Goal: Find specific page/section: Find specific page/section

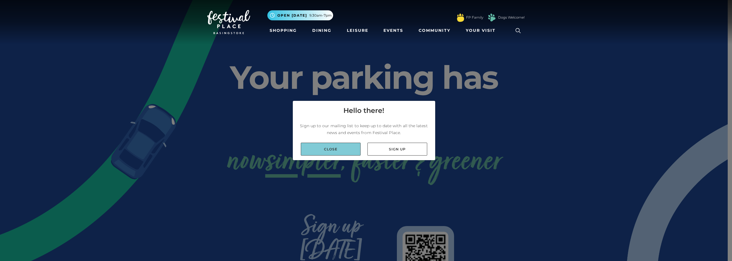
click at [335, 148] on link "Close" at bounding box center [331, 148] width 60 height 13
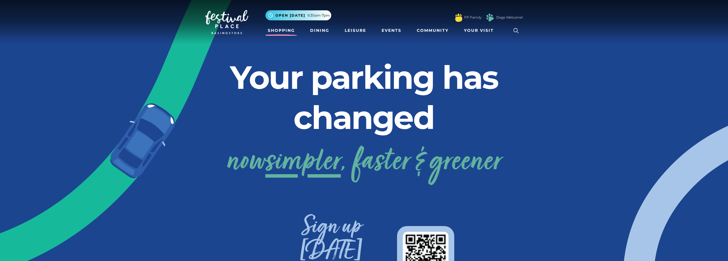
click at [289, 27] on link "Shopping" at bounding box center [281, 30] width 32 height 11
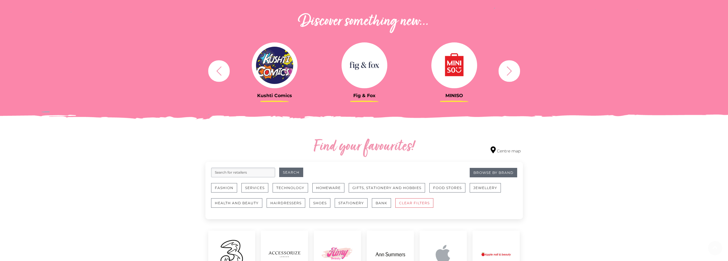
scroll to position [200, 0]
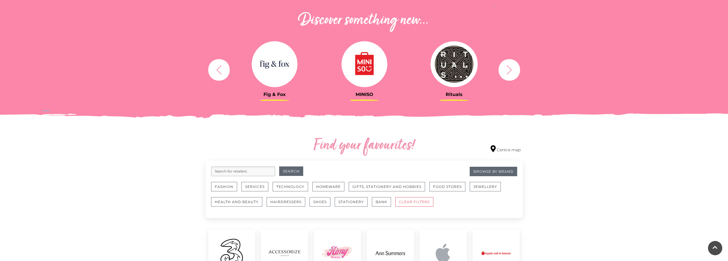
click at [510, 67] on icon "button" at bounding box center [509, 69] width 11 height 11
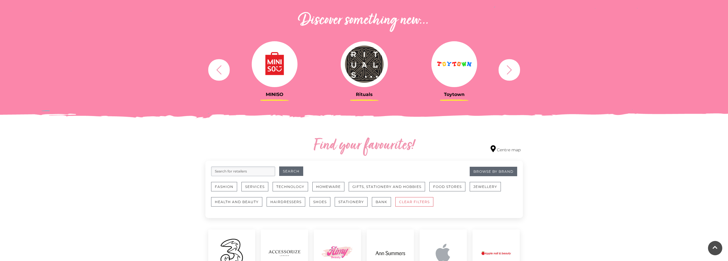
click at [504, 69] on icon "button" at bounding box center [509, 69] width 11 height 11
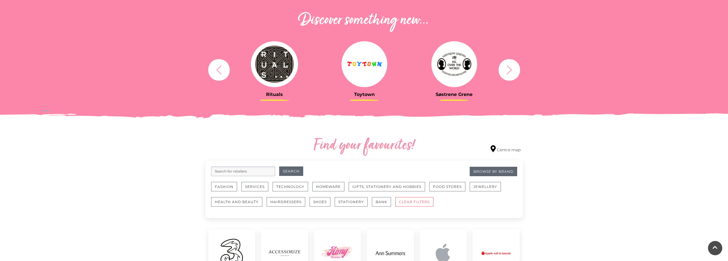
click at [505, 69] on icon "button" at bounding box center [509, 69] width 11 height 11
click at [510, 70] on icon "button" at bounding box center [509, 69] width 11 height 11
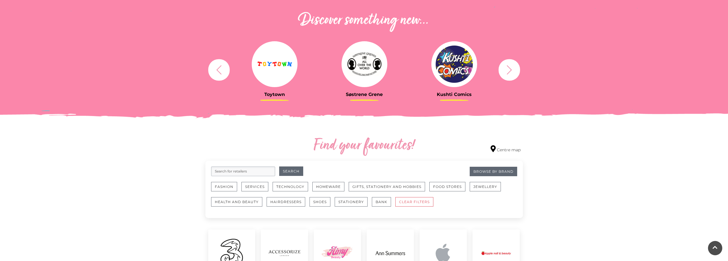
click at [510, 74] on icon "button" at bounding box center [509, 69] width 11 height 11
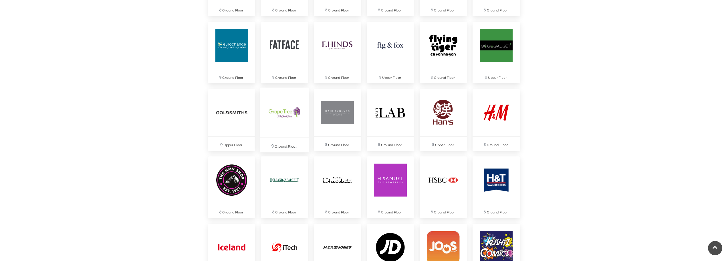
scroll to position [715, 0]
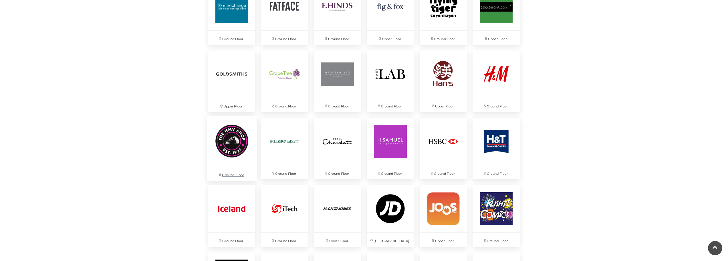
click at [227, 147] on img at bounding box center [231, 140] width 49 height 49
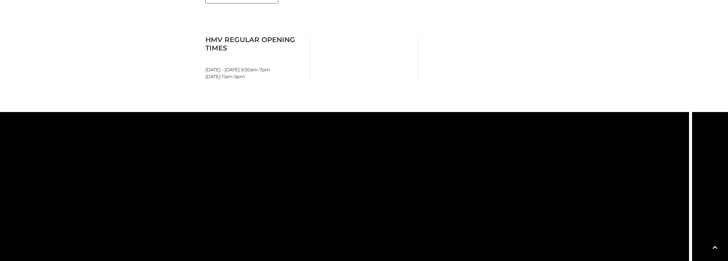
scroll to position [172, 0]
